Goal: Information Seeking & Learning: Find specific fact

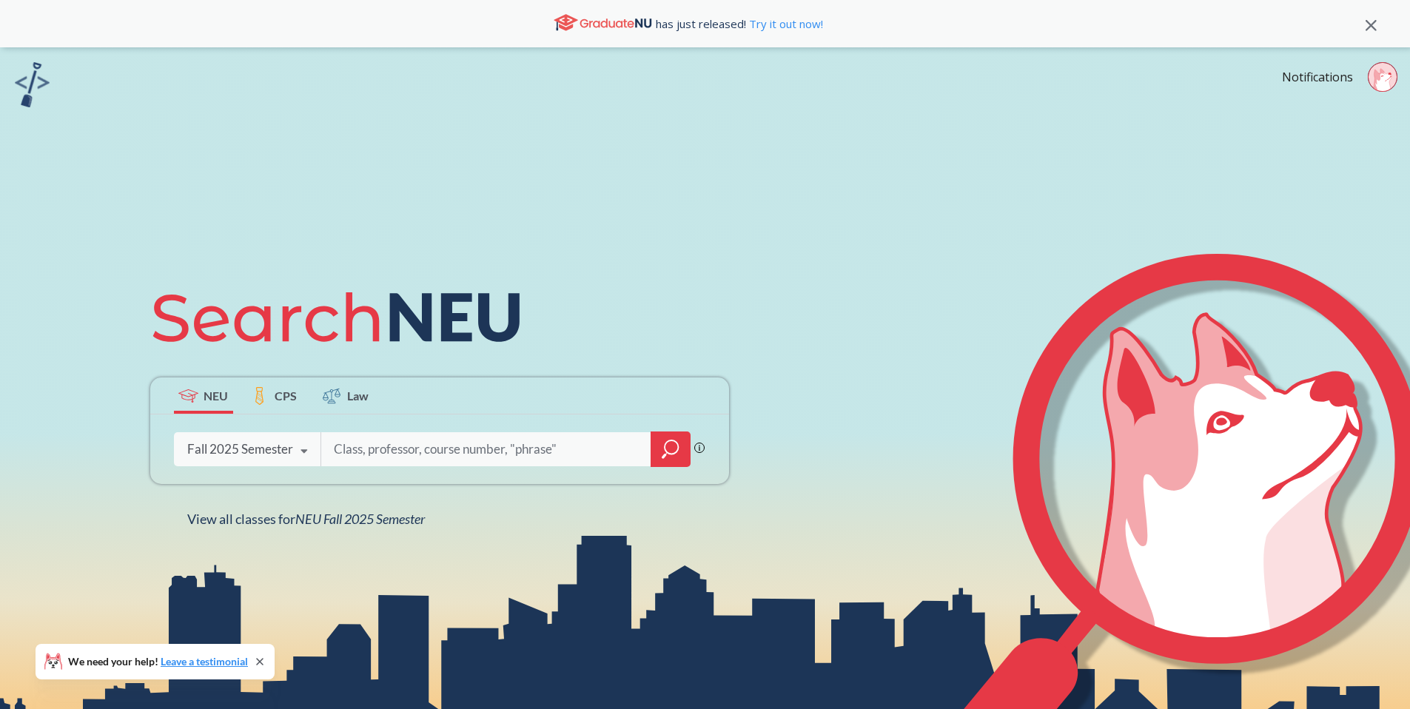
click at [1368, 25] on icon at bounding box center [1371, 25] width 11 height 11
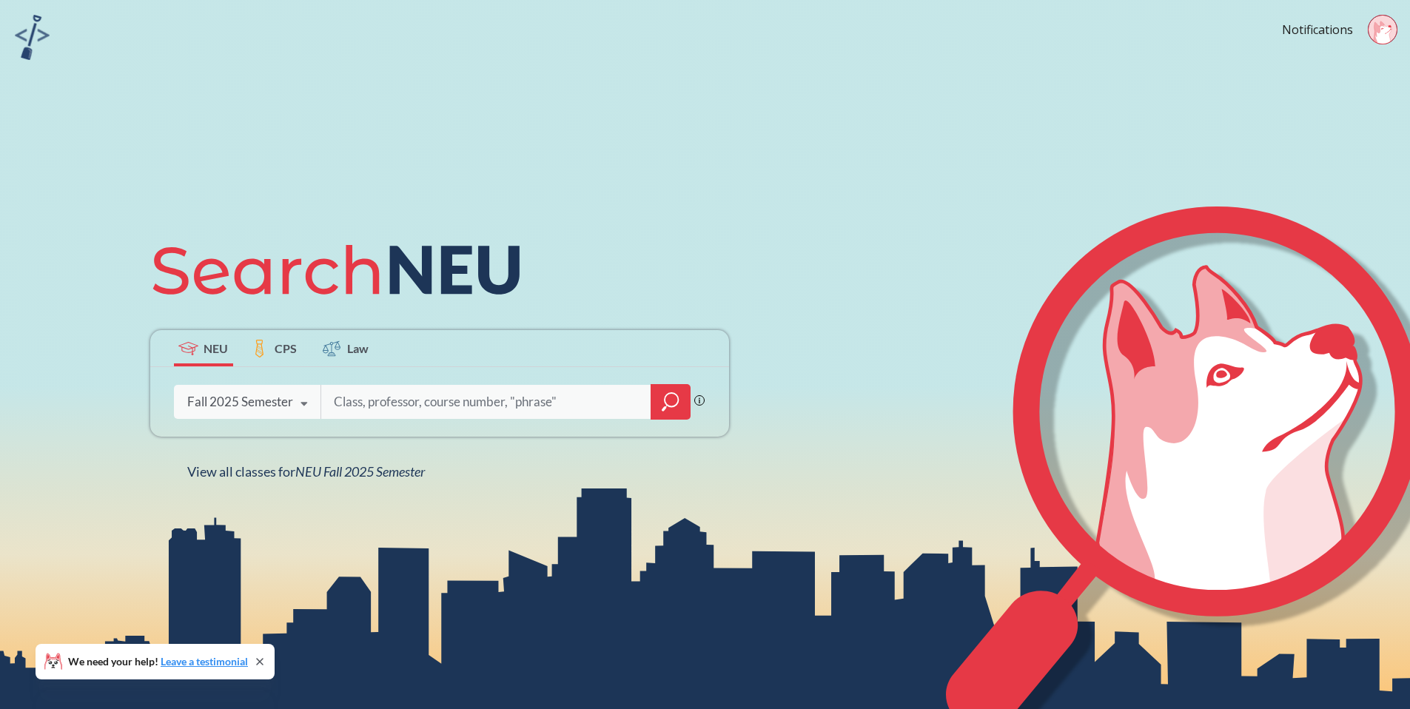
drag, startPoint x: 478, startPoint y: 255, endPoint x: 278, endPoint y: 284, distance: 202.1
drag, startPoint x: 187, startPoint y: 283, endPoint x: 33, endPoint y: 264, distance: 155.8
click at [31, 264] on div "NEU CPS Law Phrase search guarantees the exact search appears in the results. E…" at bounding box center [705, 354] width 1410 height 709
drag, startPoint x: 207, startPoint y: 255, endPoint x: 306, endPoint y: 249, distance: 99.4
click at [287, 255] on icon at bounding box center [343, 270] width 386 height 83
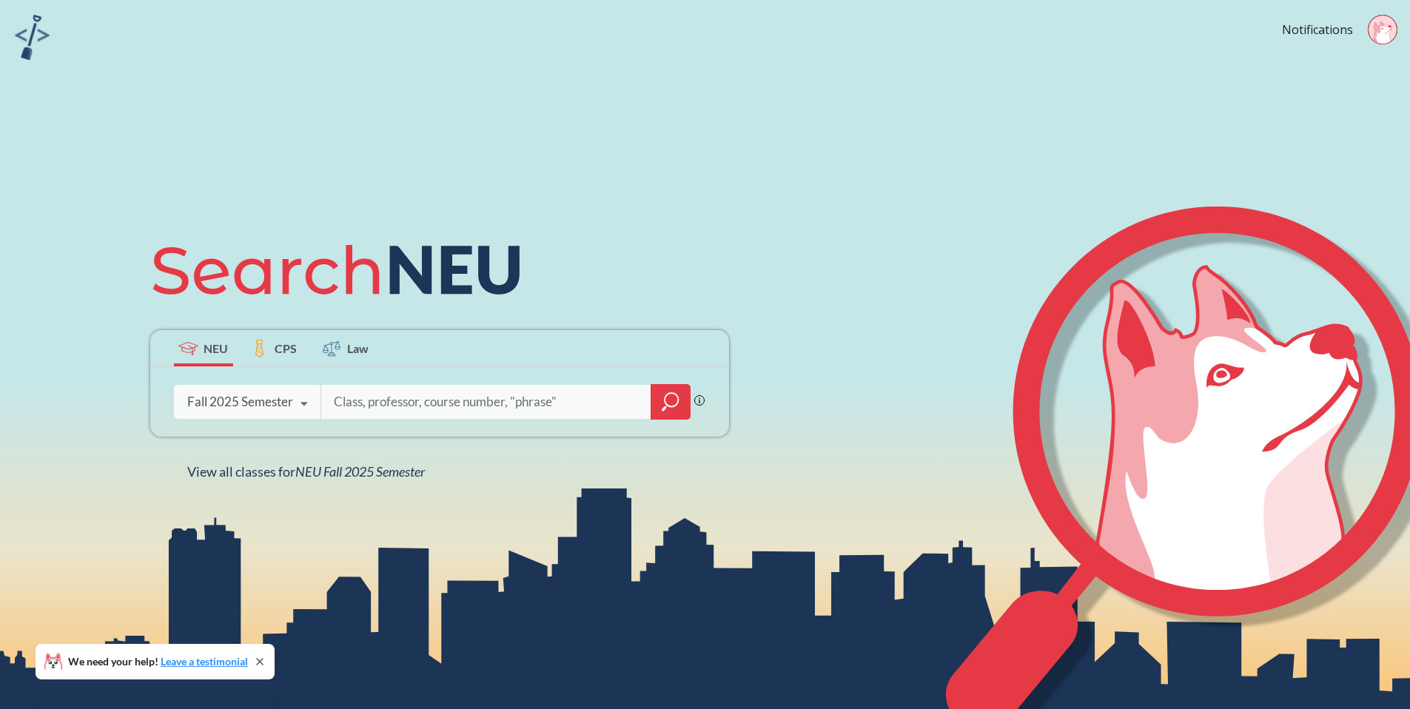
drag, startPoint x: 375, startPoint y: 236, endPoint x: 420, endPoint y: 232, distance: 45.4
click at [403, 234] on icon at bounding box center [343, 270] width 386 height 83
click at [441, 232] on icon at bounding box center [343, 270] width 386 height 83
drag, startPoint x: 457, startPoint y: 235, endPoint x: 475, endPoint y: 347, distance: 113.3
click at [547, 257] on div "NEU CPS Law Phrase search guarantees the exact search appears in the results. E…" at bounding box center [439, 355] width 597 height 252
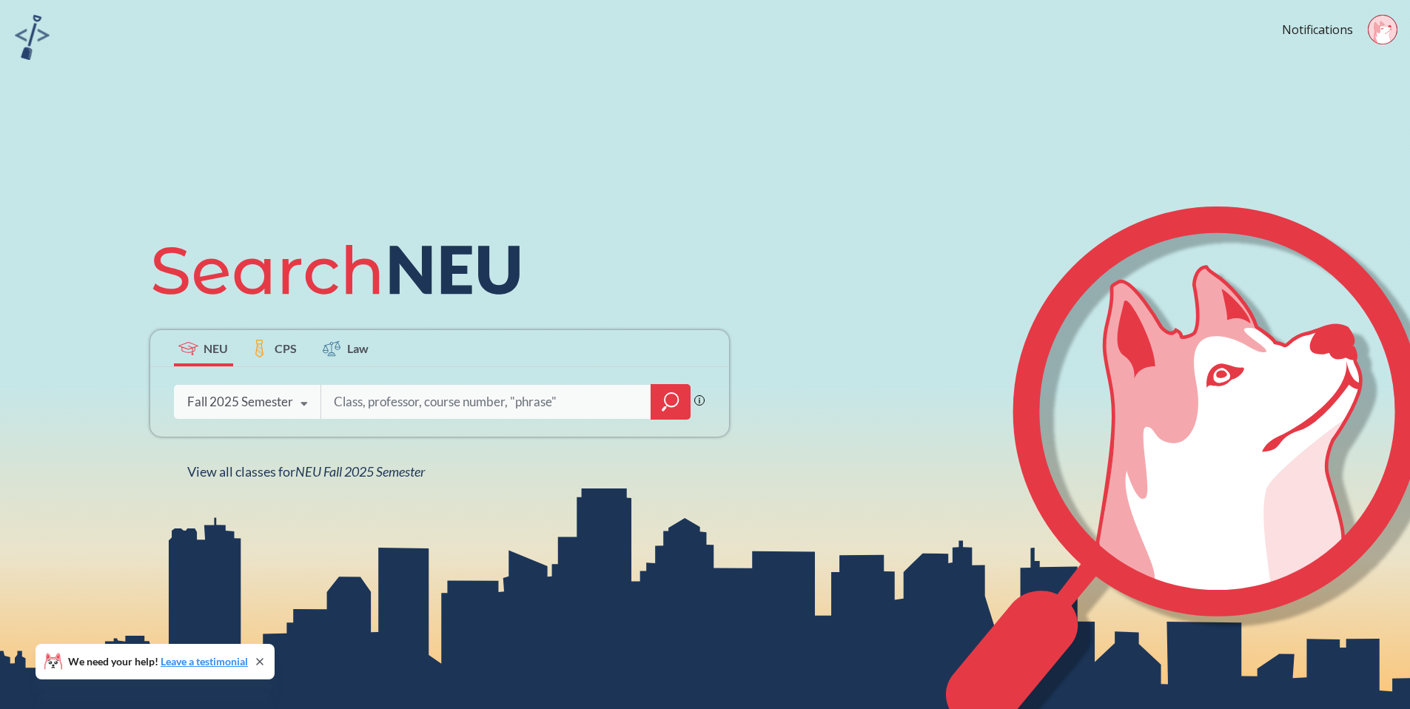
click at [249, 410] on div "Fall 2025 Semester Fall 2025 Semester Summer 2 2025 Semester Summer Full 2025 S…" at bounding box center [247, 401] width 147 height 37
click at [258, 659] on icon at bounding box center [260, 662] width 6 height 6
click at [255, 420] on div "Fall 2025 Semester Fall 2025 Semester Summer 2 2025 Semester Summer Full 2025 S…" at bounding box center [247, 401] width 147 height 37
click at [577, 412] on input "search" at bounding box center [486, 401] width 308 height 31
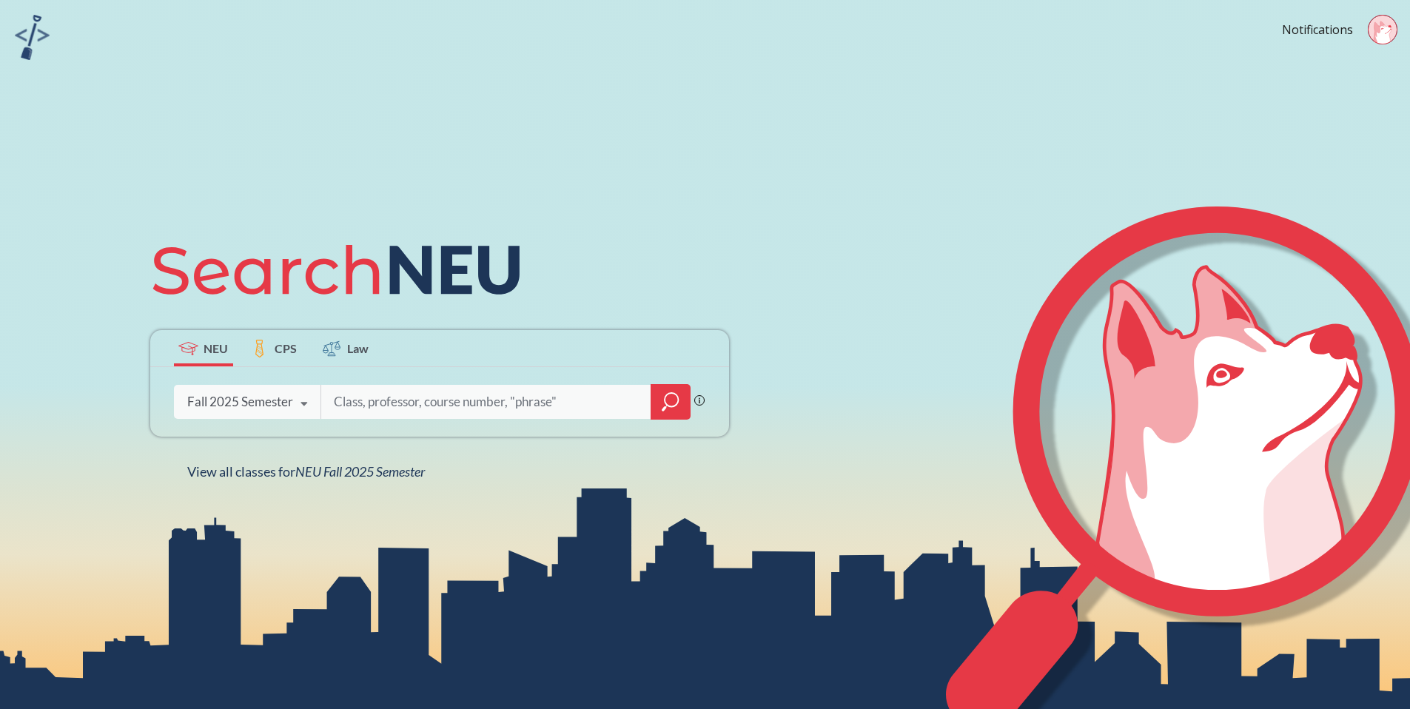
click at [580, 406] on input "search" at bounding box center [486, 401] width 308 height 31
click at [264, 409] on div "Fall 2025 Semester" at bounding box center [240, 402] width 106 height 16
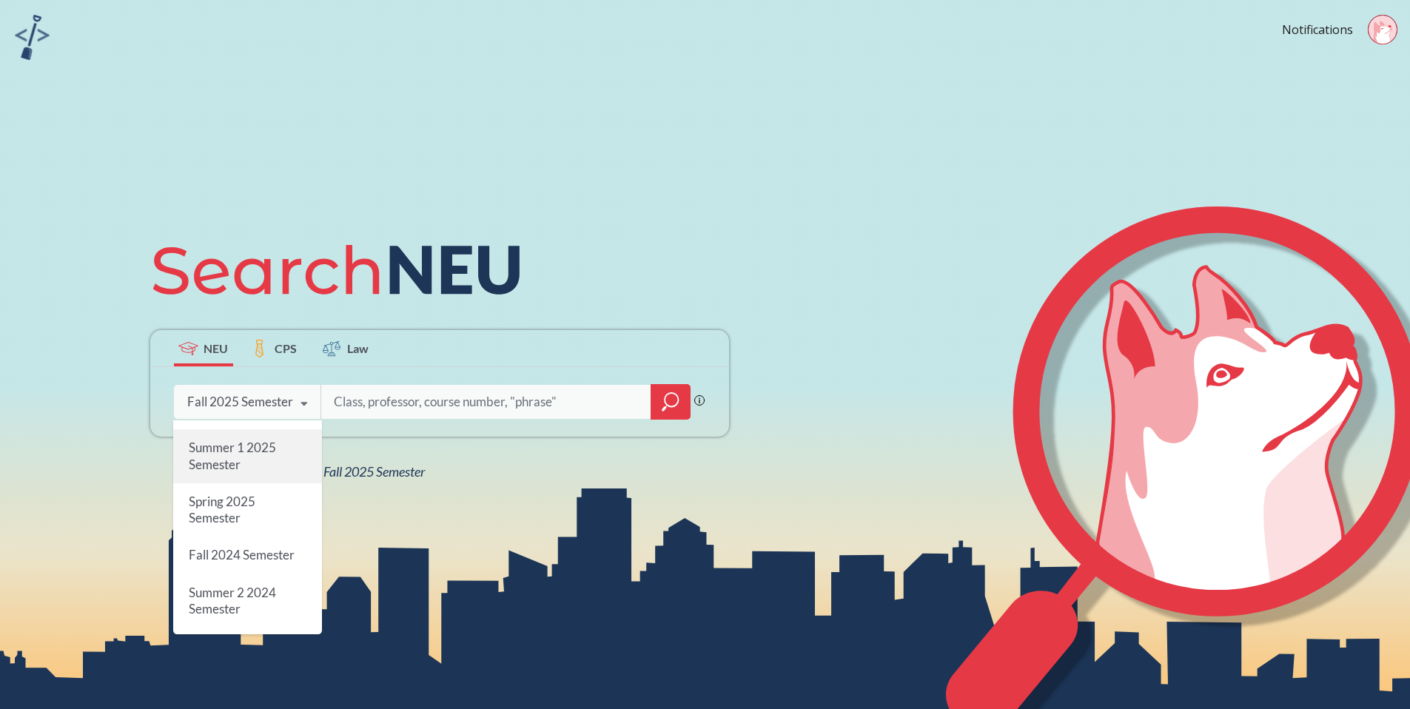
scroll to position [133, 0]
click at [255, 464] on div "Summer 1 2025 Semester" at bounding box center [247, 459] width 149 height 53
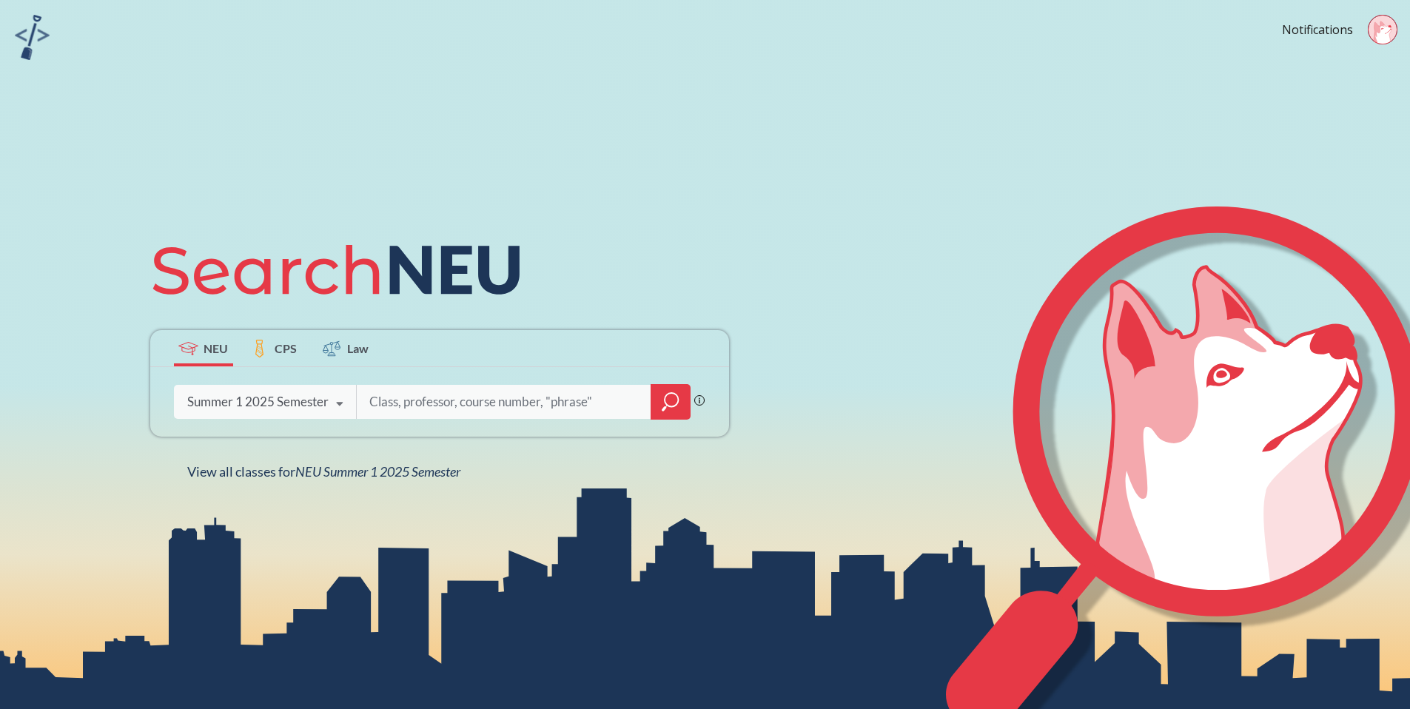
click at [431, 396] on input "search" at bounding box center [504, 401] width 272 height 31
type input "2310"
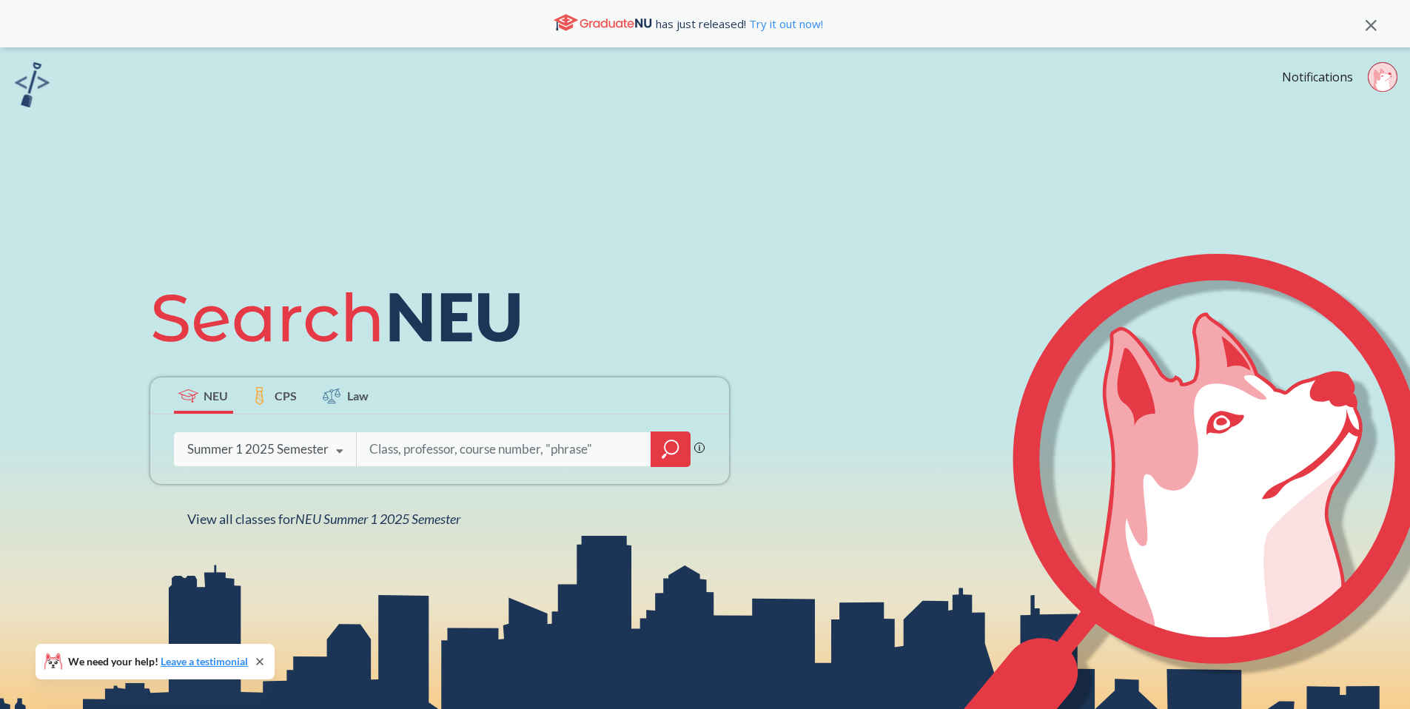
click at [288, 439] on div "Summer 1 2025 Semester Fall 2025 Semester Summer 2 2025 Semester Summer Full 20…" at bounding box center [265, 449] width 183 height 37
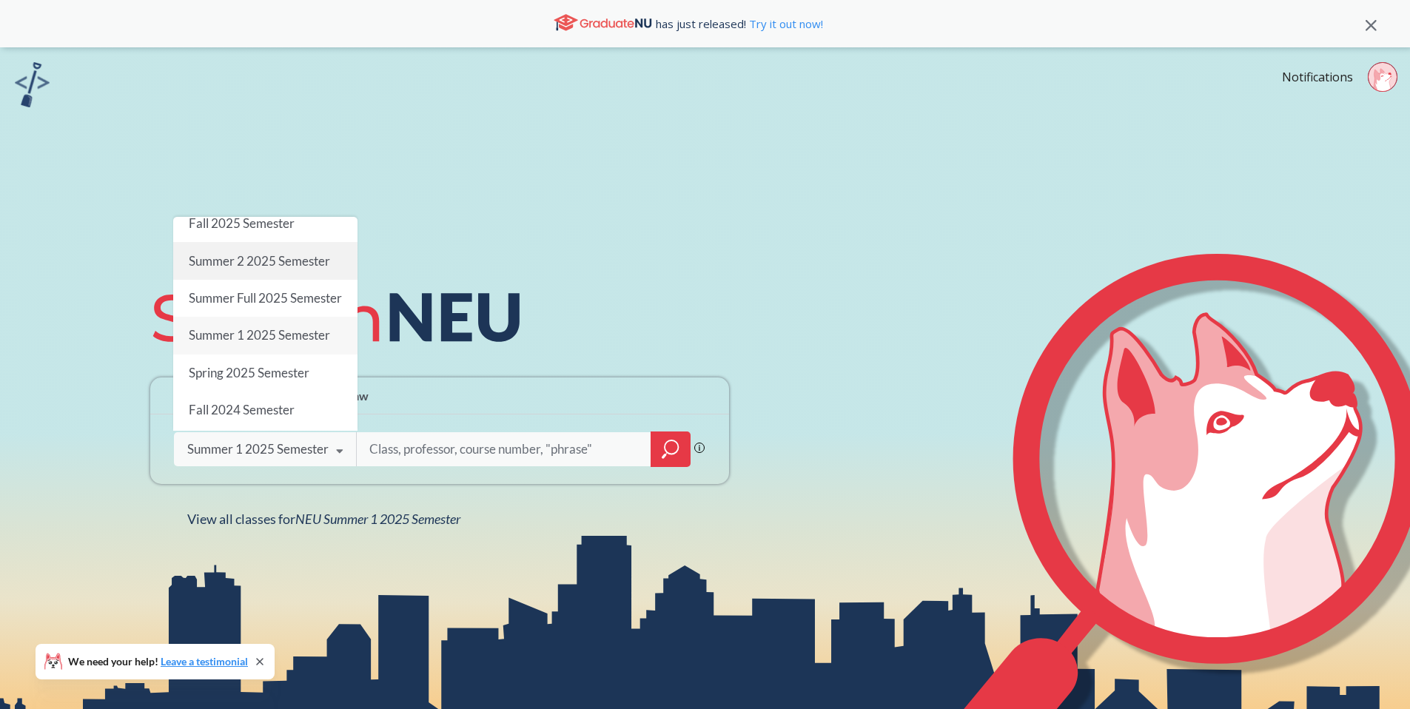
scroll to position [11, 0]
click at [312, 254] on span "Summer 2 2025 Semester" at bounding box center [258, 262] width 141 height 16
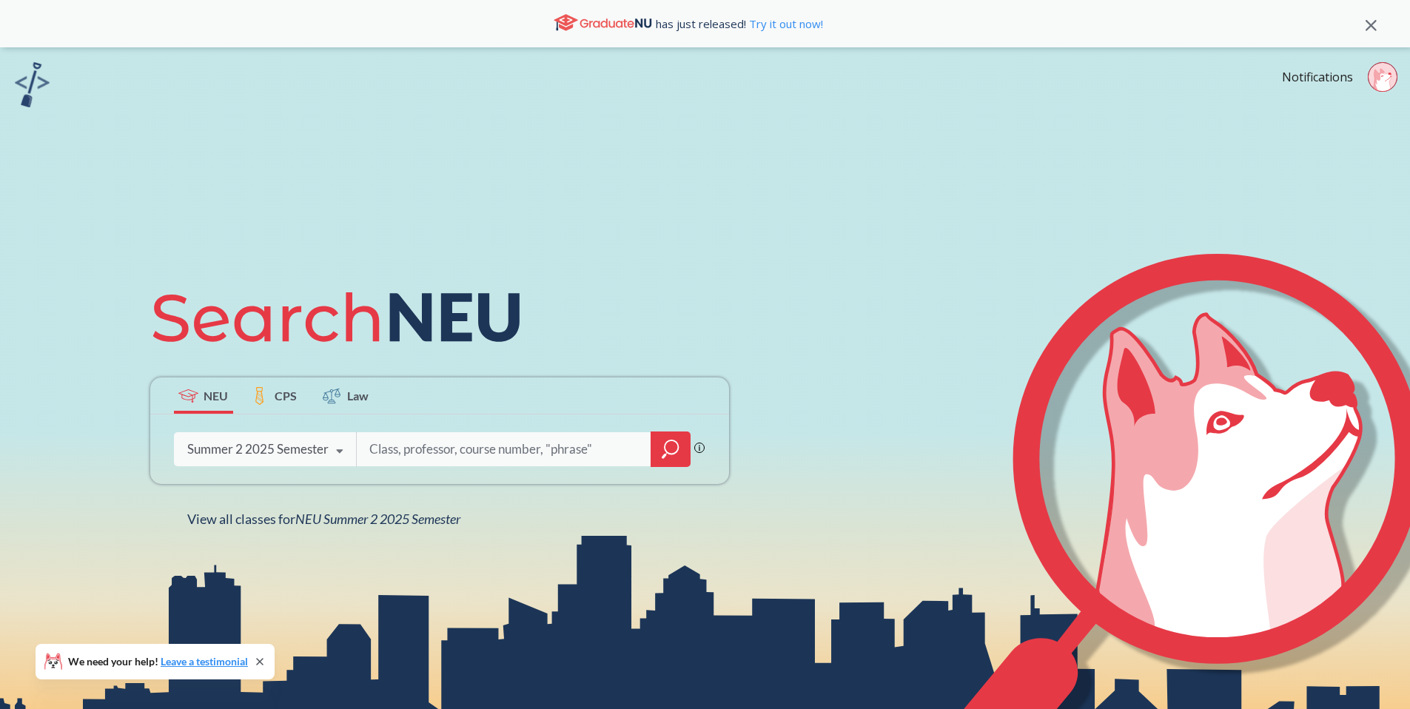
click at [418, 439] on input "search" at bounding box center [504, 449] width 272 height 31
type input "2310"
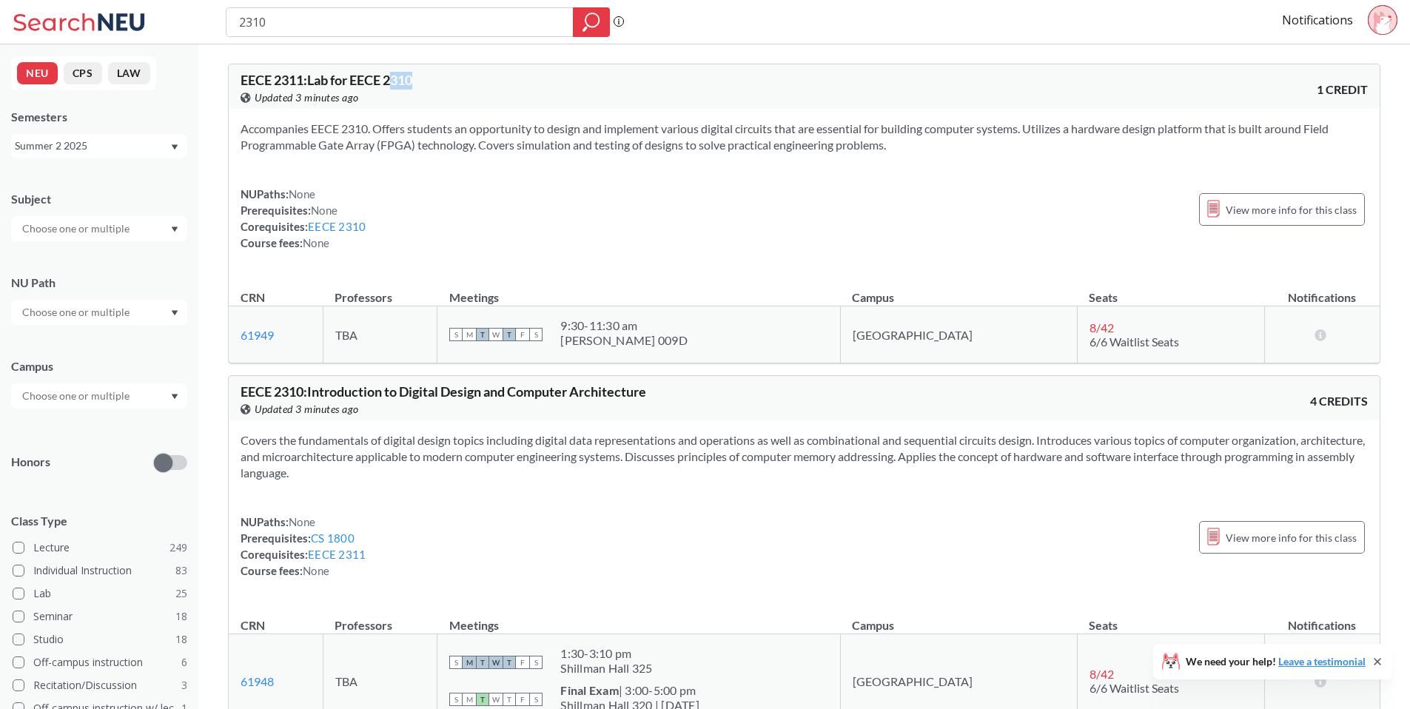
drag, startPoint x: 409, startPoint y: 77, endPoint x: 495, endPoint y: 79, distance: 85.9
click at [469, 77] on div "EECE 2311 : Lab for EECE 2310 View this course on Banner. Updated 3 minutes ago" at bounding box center [523, 89] width 564 height 33
